Goal: Information Seeking & Learning: Find specific fact

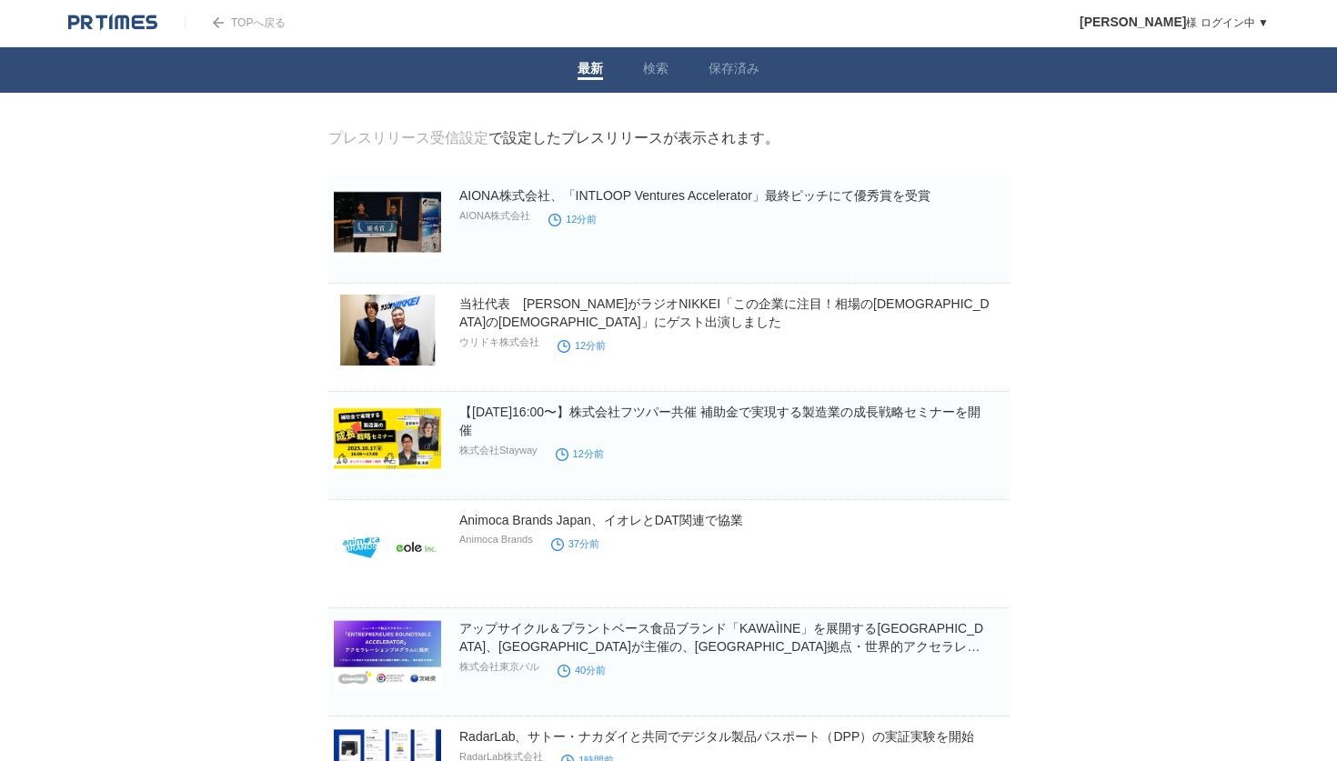
click at [650, 63] on link "検索" at bounding box center [655, 70] width 25 height 19
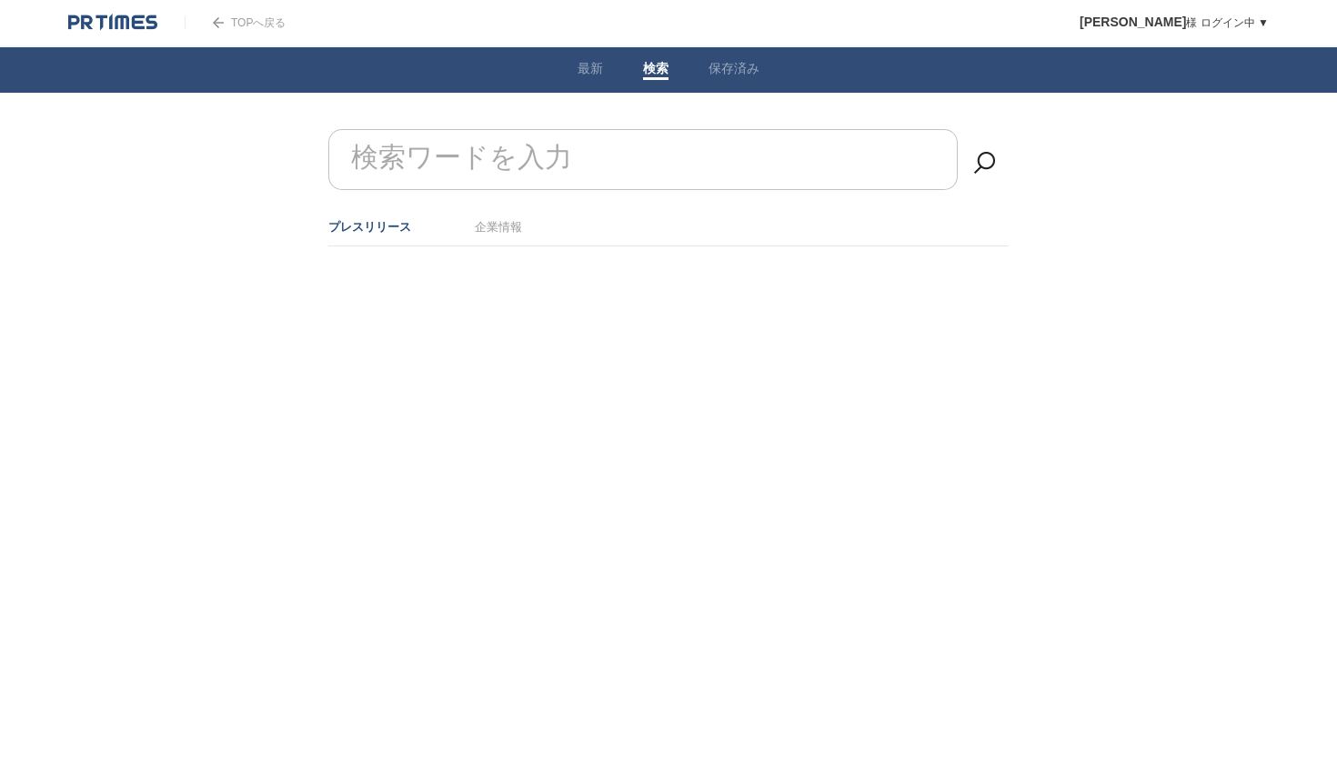
click at [596, 141] on input "検索ワードを入力" at bounding box center [643, 159] width 630 height 61
type input "提携"
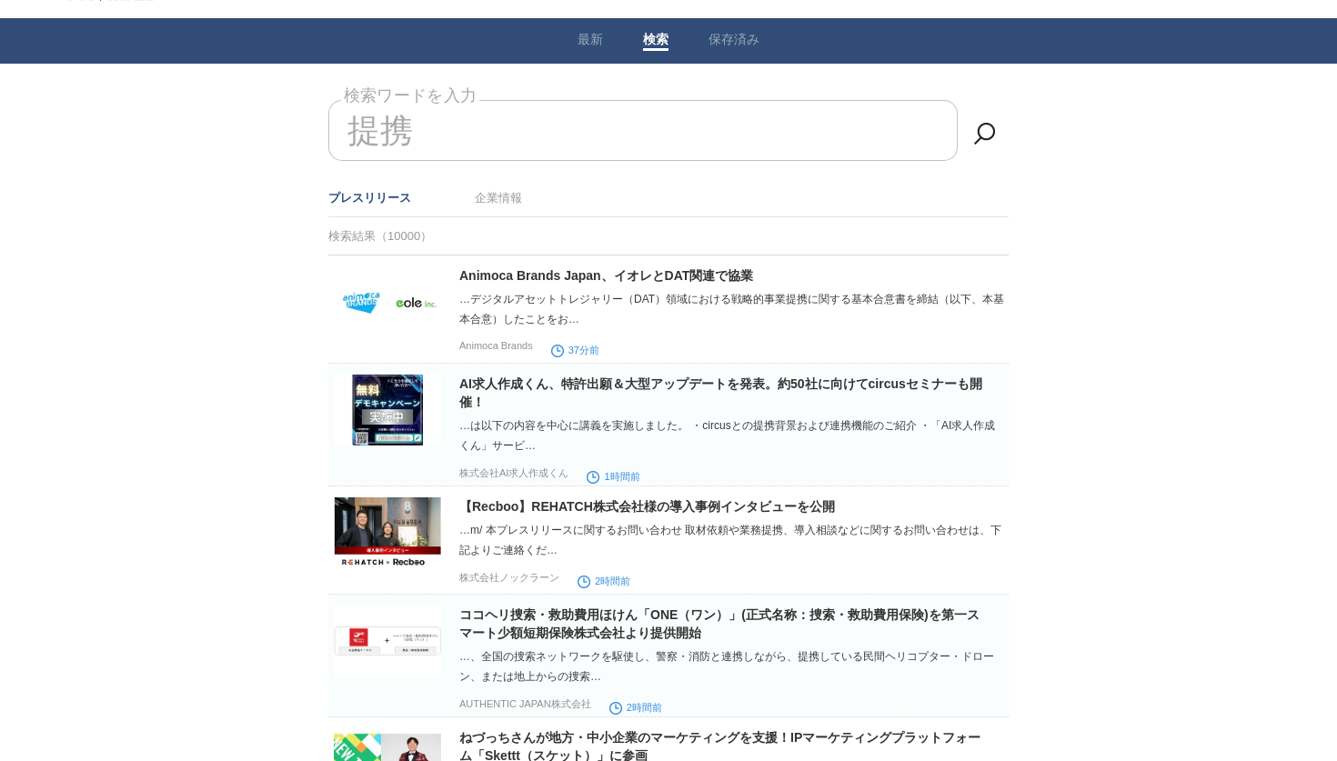
scroll to position [30, 0]
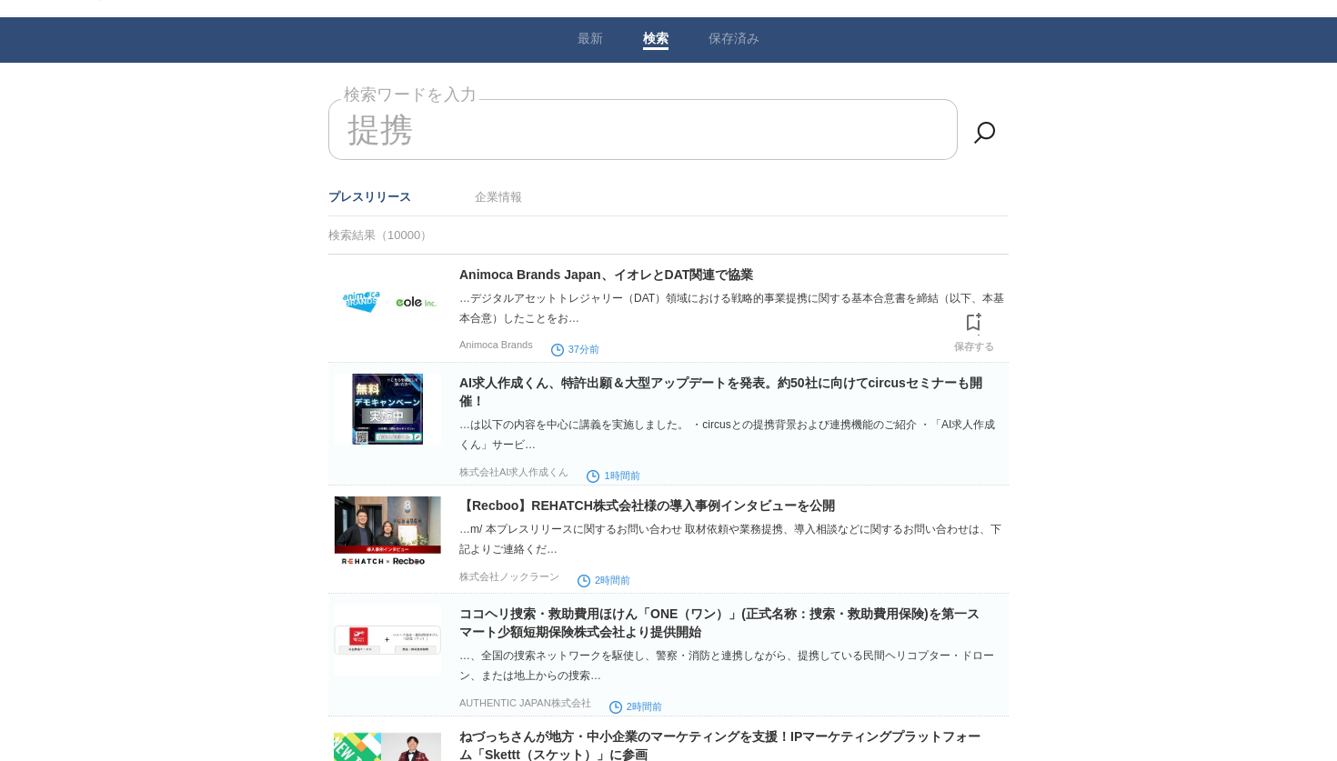
click at [397, 307] on img at bounding box center [387, 301] width 107 height 71
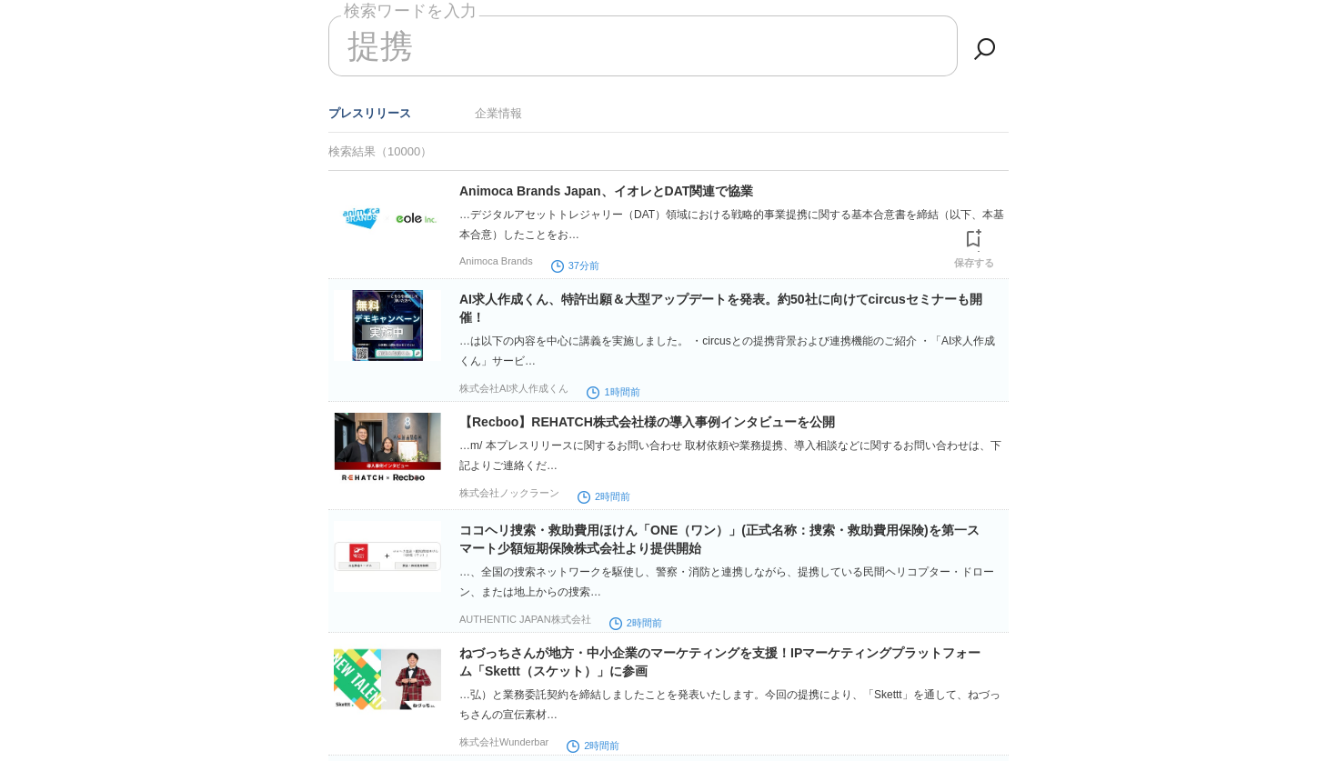
scroll to position [132, 0]
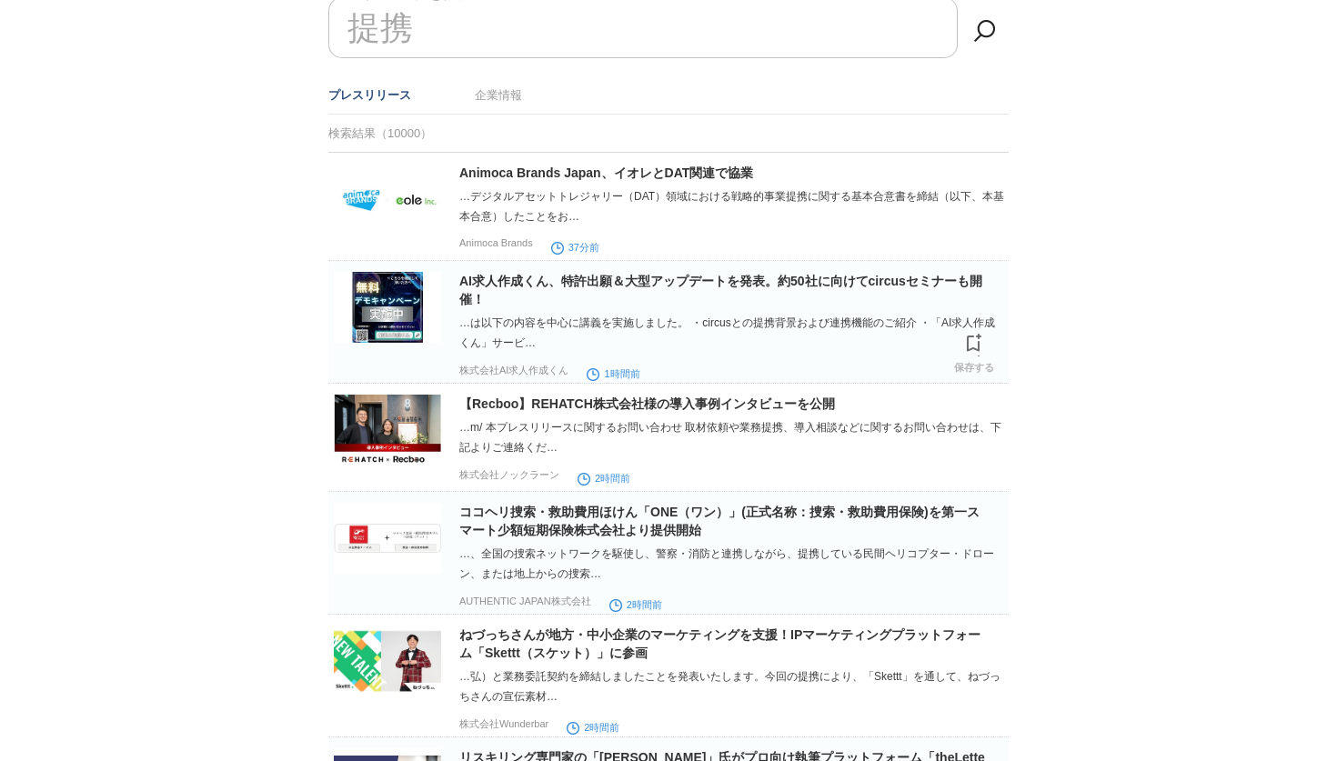
click at [397, 307] on img at bounding box center [387, 307] width 107 height 71
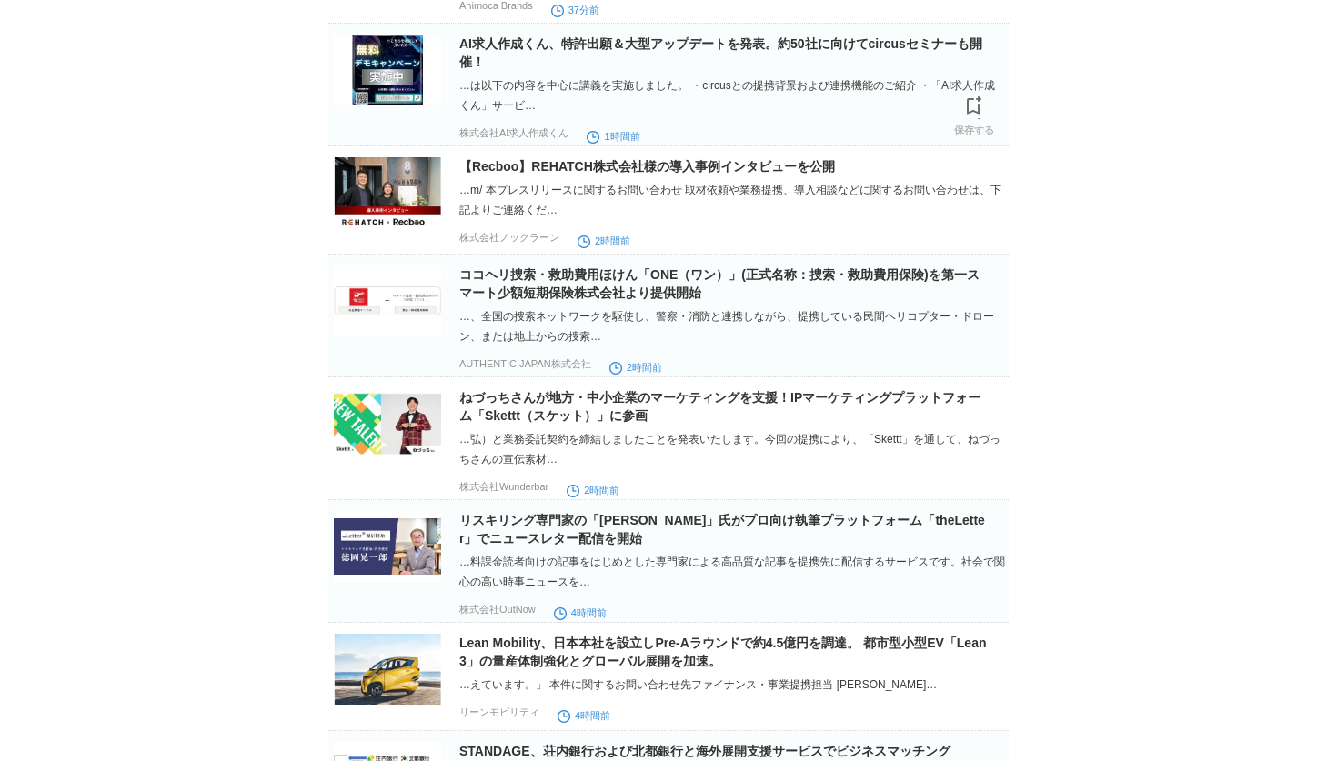
scroll to position [376, 0]
